Goal: Information Seeking & Learning: Learn about a topic

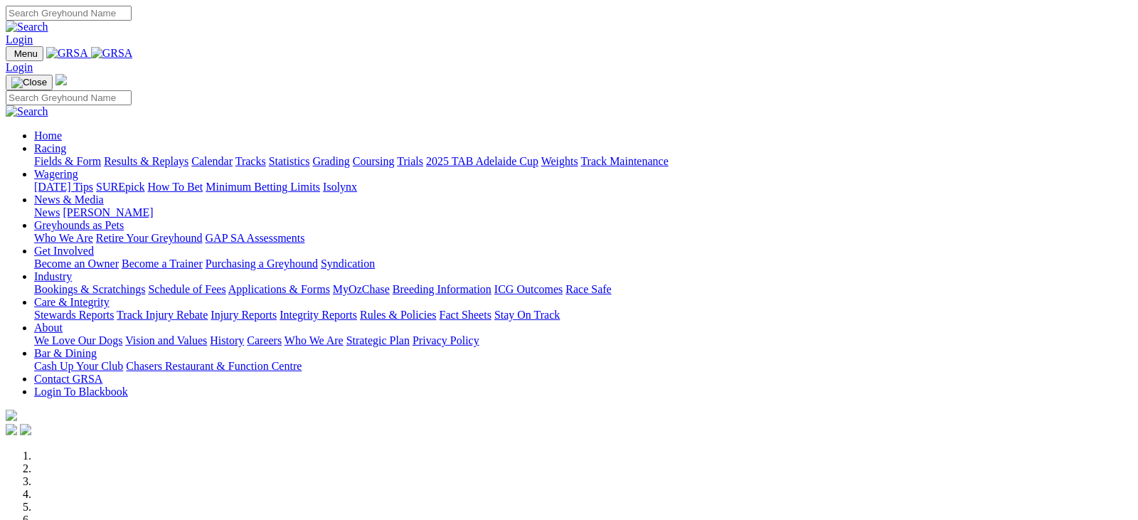
click at [539, 155] on link "2025 TAB Adelaide Cup" at bounding box center [482, 161] width 112 height 12
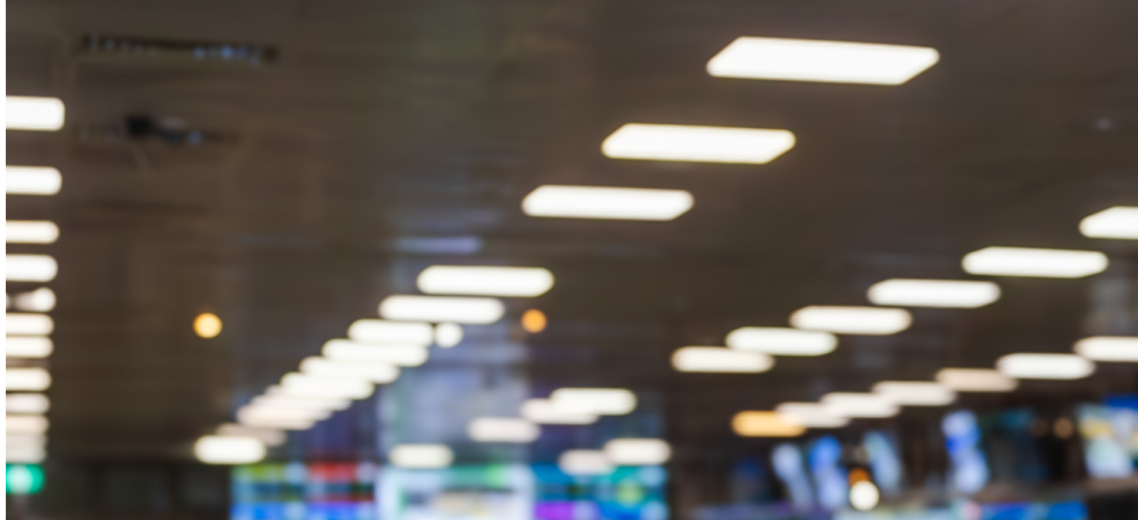
scroll to position [1890, 0]
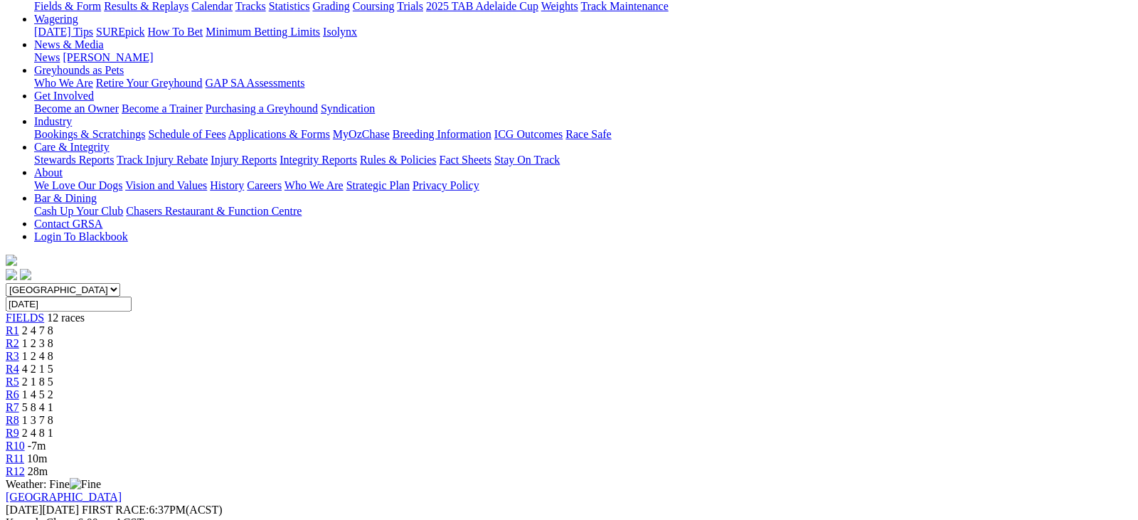
scroll to position [137, 0]
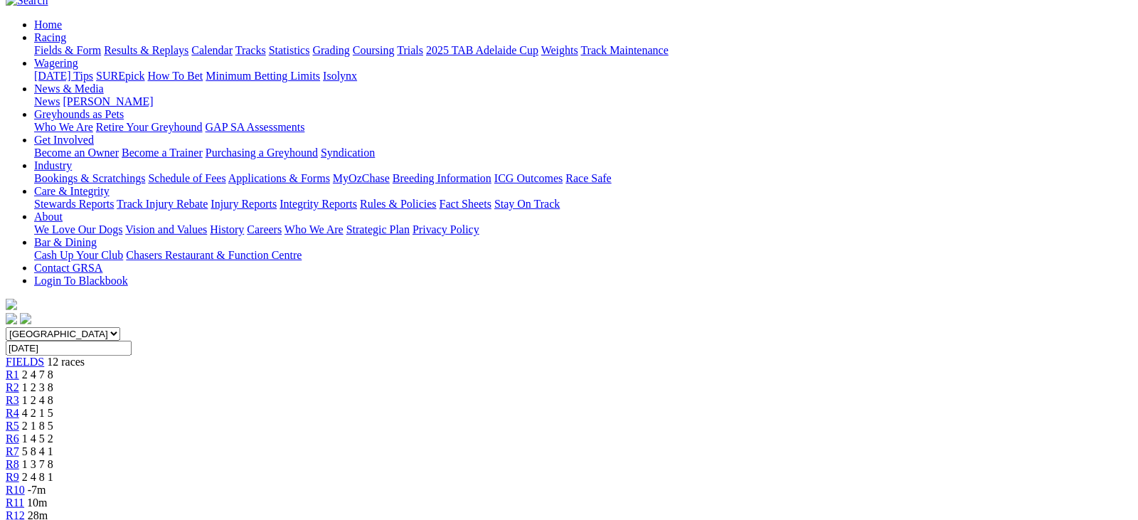
click at [437, 407] on div "R4 4 2 1 5" at bounding box center [569, 413] width 1127 height 13
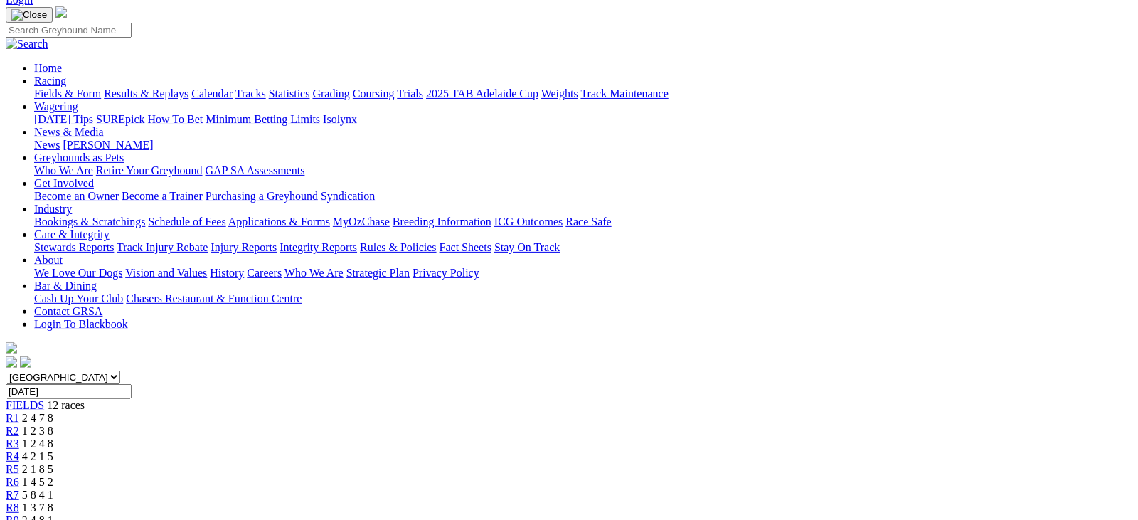
scroll to position [64, 0]
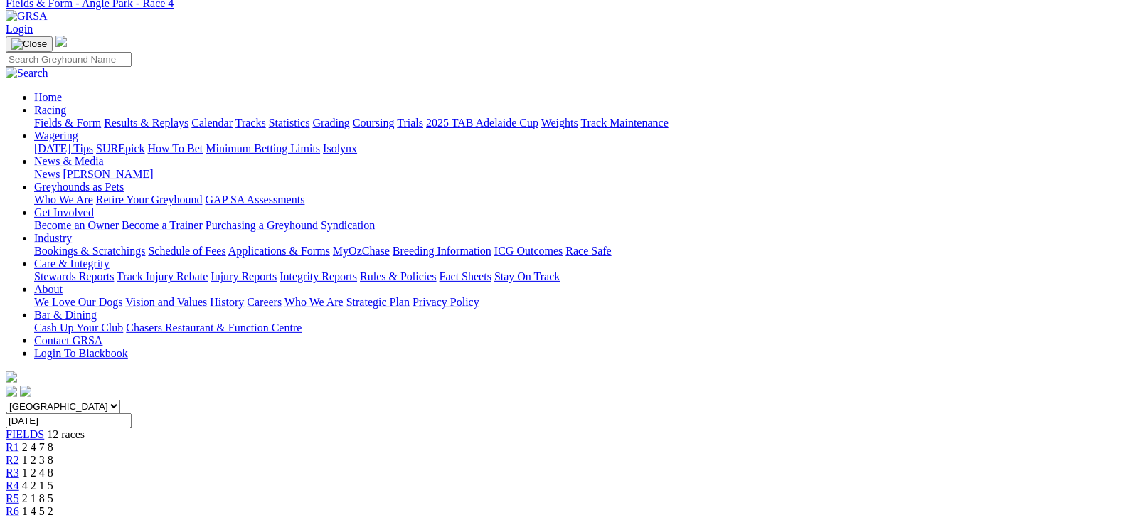
click at [521, 492] on div "R5 2 1 8 5" at bounding box center [569, 498] width 1127 height 13
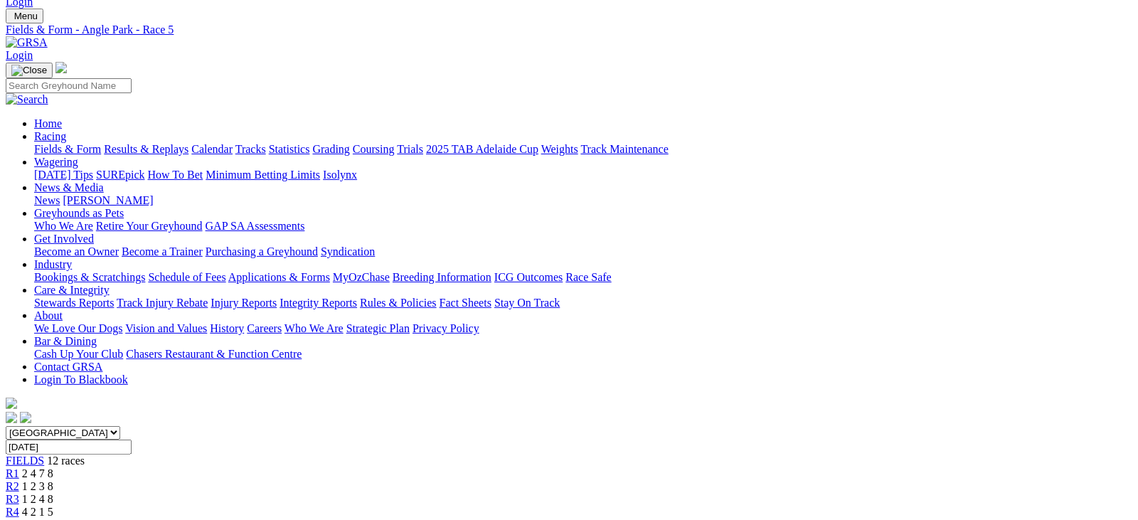
scroll to position [75, 0]
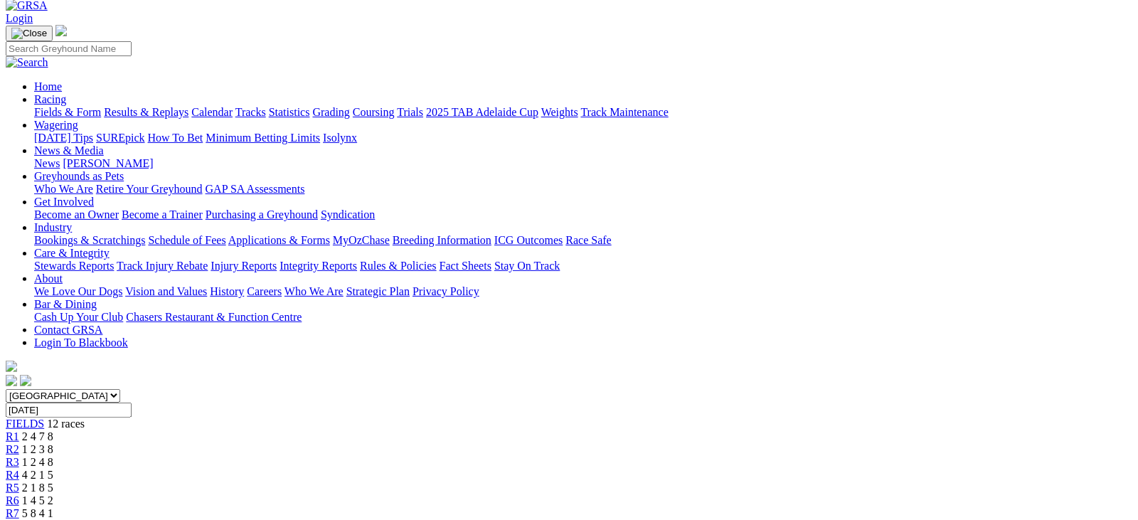
click at [53, 494] on span "1 4 5 2" at bounding box center [37, 500] width 31 height 12
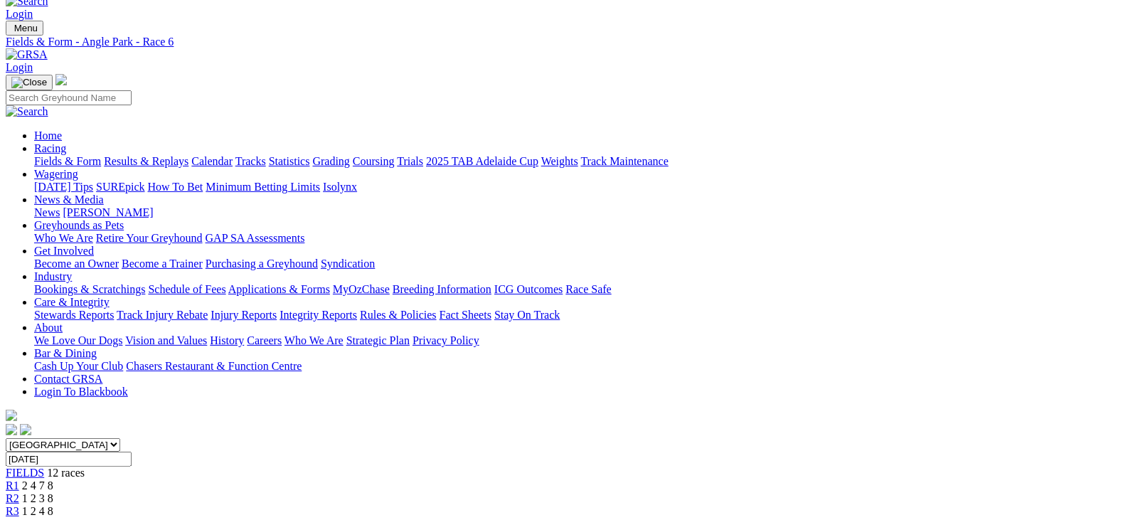
scroll to position [128, 0]
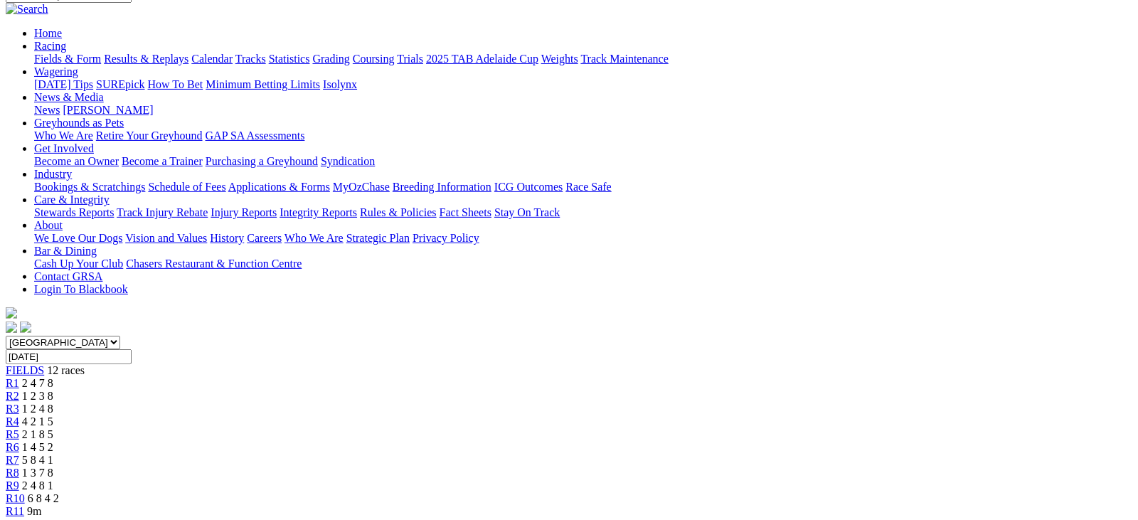
click at [645, 454] on div "R7 5 8 4 1" at bounding box center [569, 460] width 1127 height 13
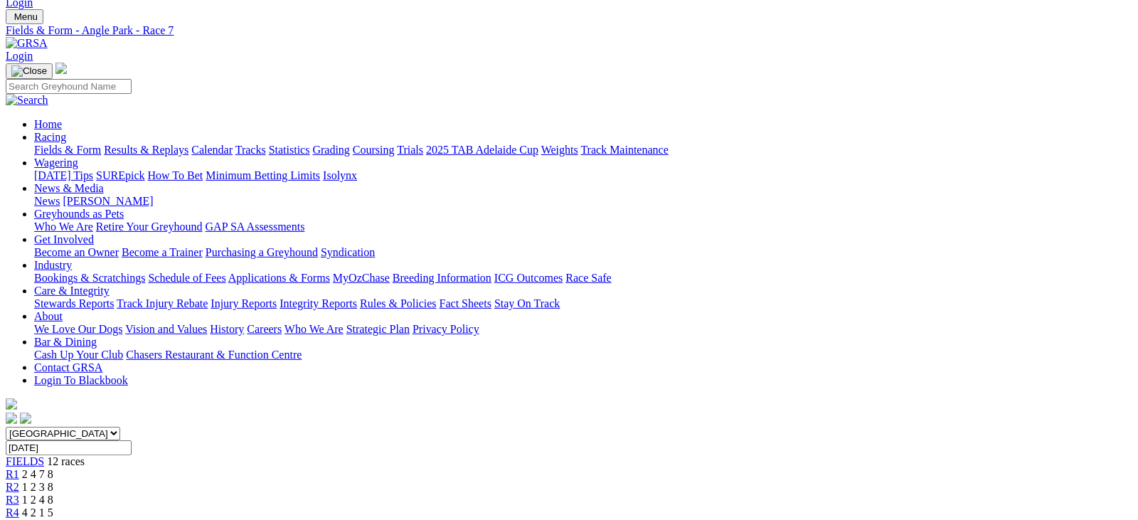
scroll to position [96, 0]
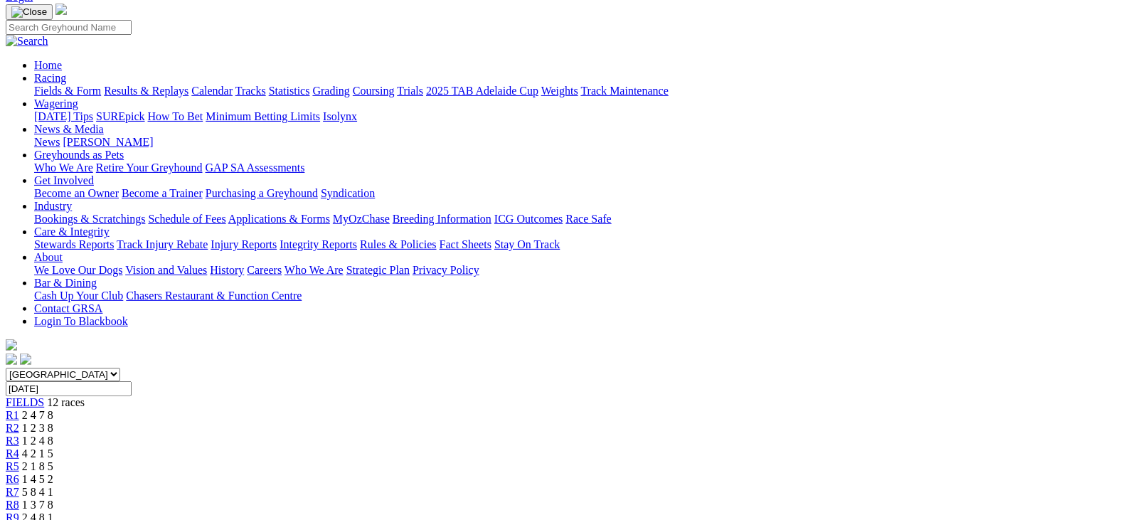
click at [19, 447] on span "R4" at bounding box center [13, 453] width 14 height 12
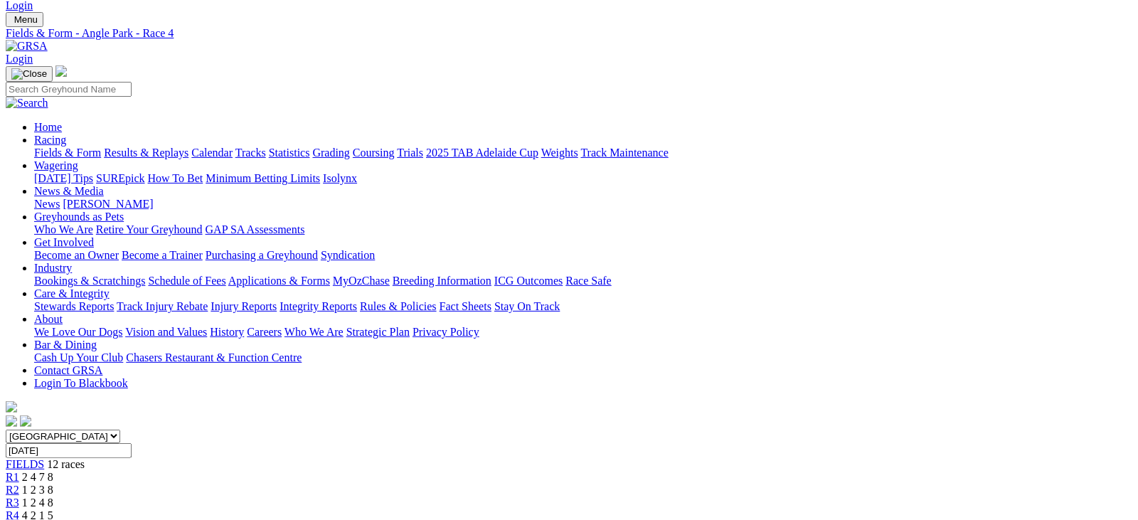
scroll to position [97, 0]
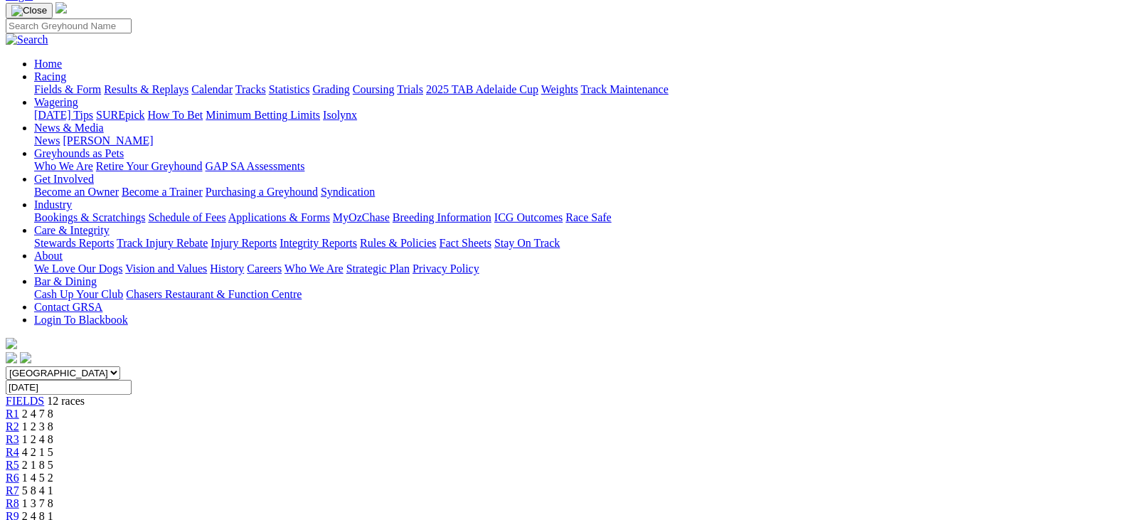
click at [575, 472] on div "R6 1 4 5 2" at bounding box center [569, 478] width 1127 height 13
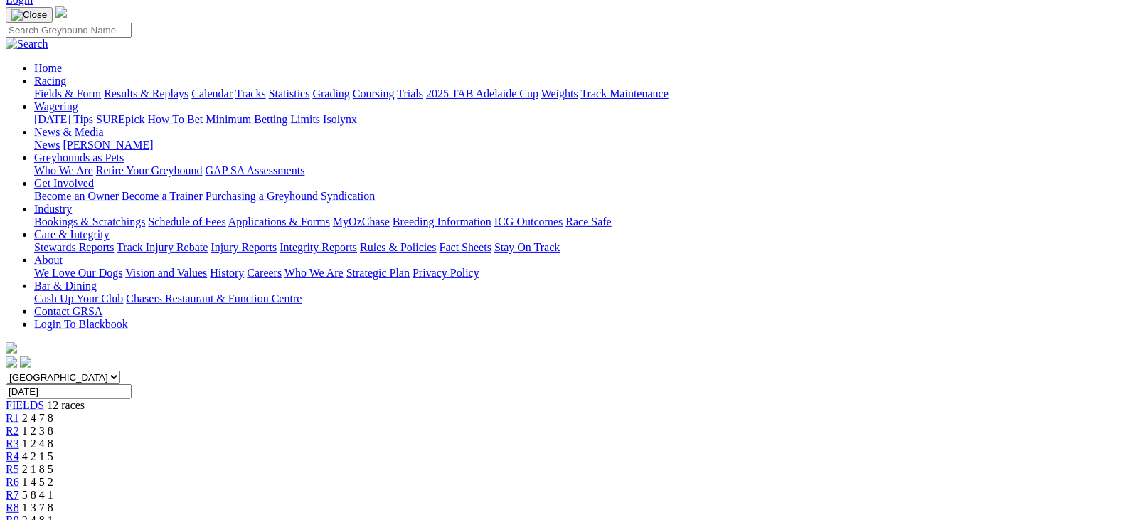
scroll to position [146, 0]
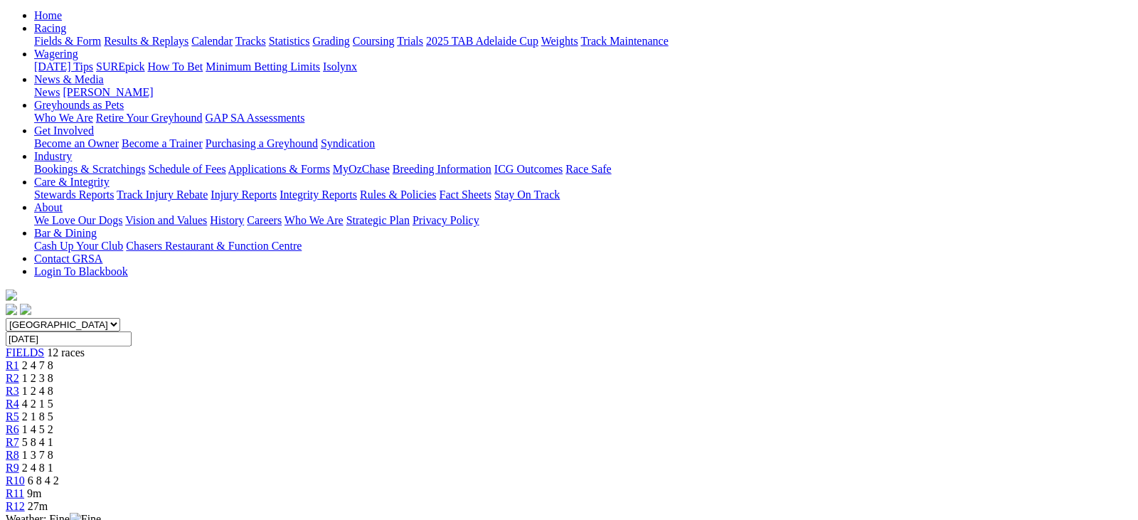
click at [53, 436] on span "5 8 4 1" at bounding box center [37, 442] width 31 height 12
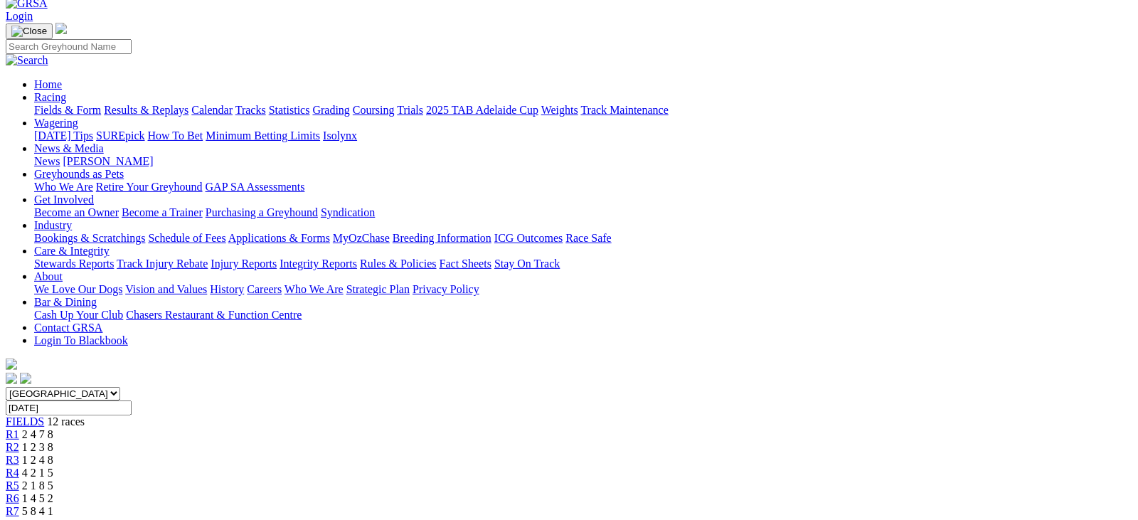
scroll to position [92, 0]
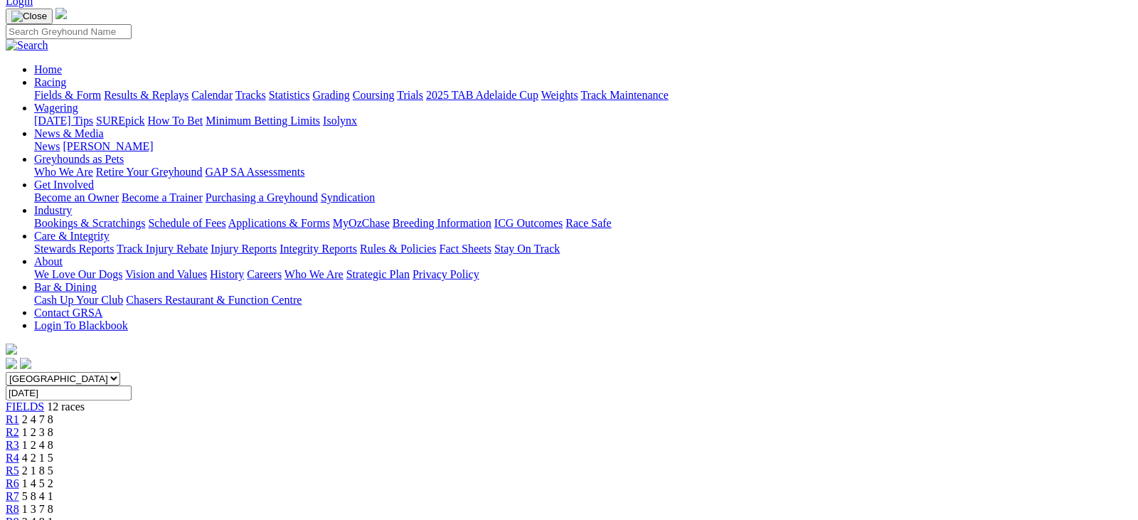
click at [53, 503] on span "1 3 7 8" at bounding box center [37, 509] width 31 height 12
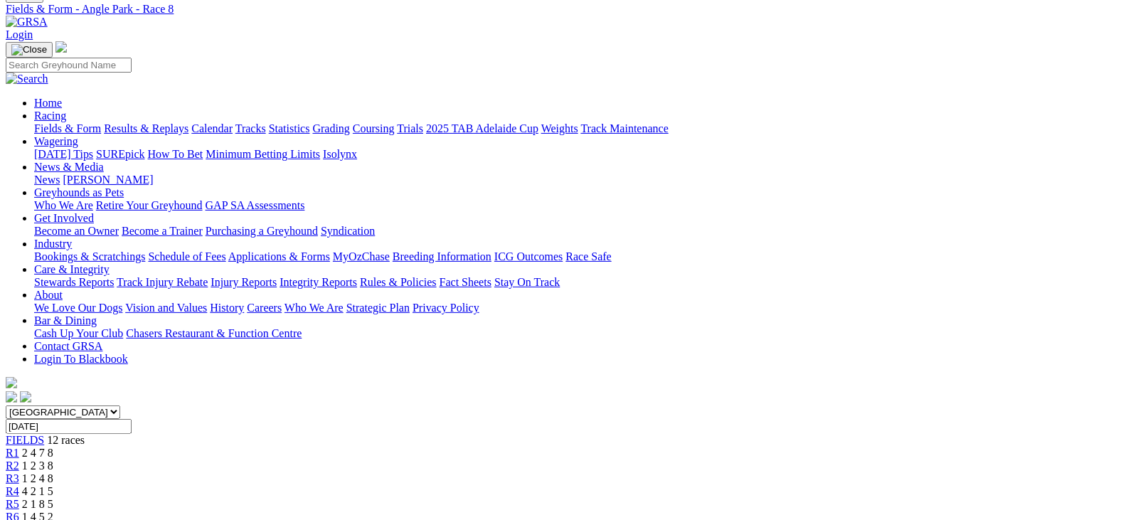
scroll to position [70, 0]
